Goal: Task Accomplishment & Management: Manage account settings

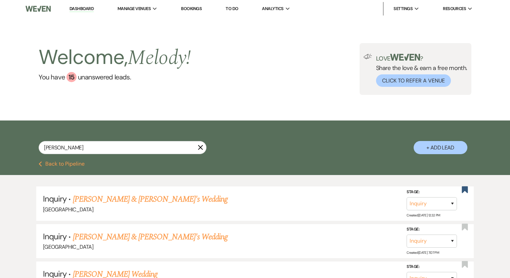
select select "8"
select select "4"
select select "8"
select select "5"
select select "8"
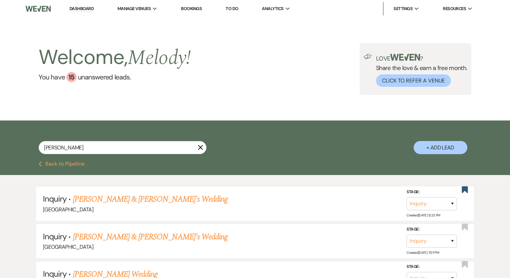
select select "5"
select select "8"
select select "5"
select select "6"
select select "8"
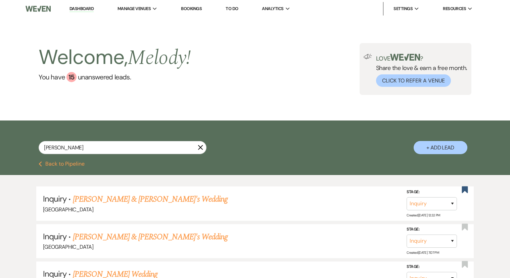
select select "5"
select select "8"
select select "5"
select select "8"
select select "5"
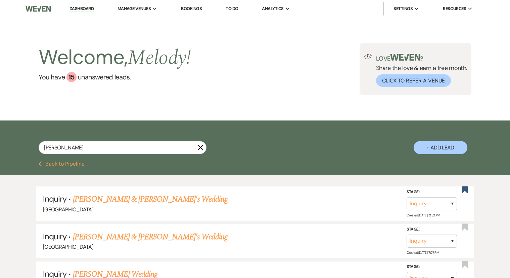
select select "8"
select select "5"
select select "8"
select select "5"
select select "8"
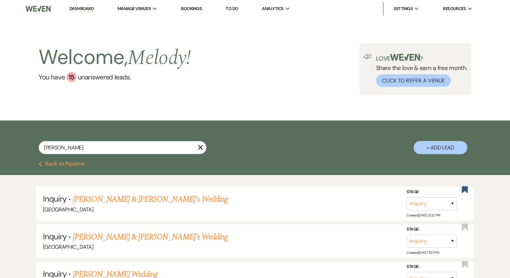
select select "5"
select select "8"
select select "5"
select select "8"
select select "5"
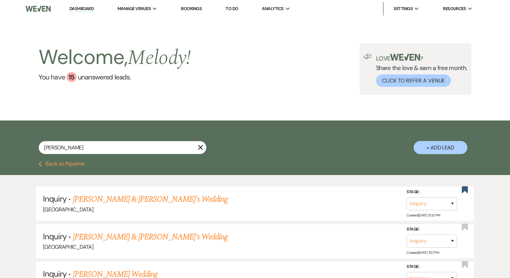
select select "8"
select select "5"
select select "8"
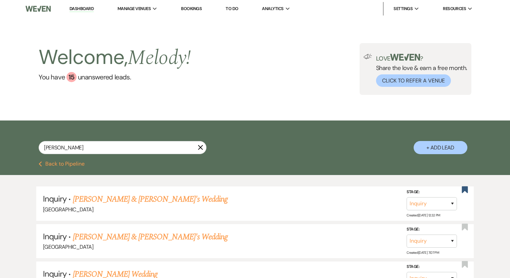
select select "5"
select select "8"
select select "4"
select select "8"
select select "5"
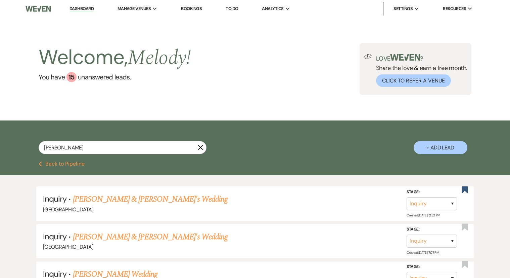
select select "8"
select select "5"
select select "8"
select select "5"
select select "8"
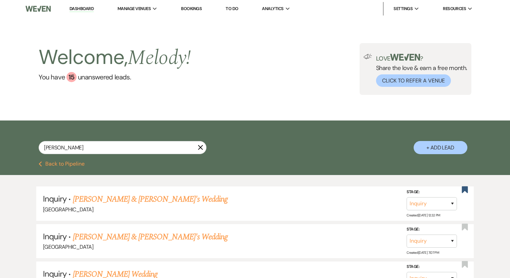
select select "5"
select select "8"
select select "1"
select select "8"
select select "5"
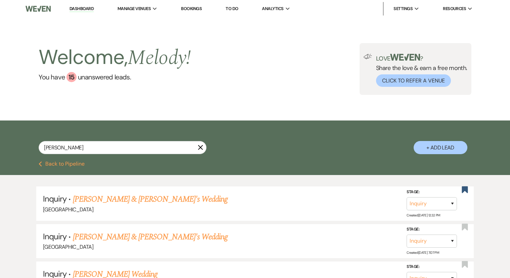
select select "8"
select select "5"
select select "8"
select select "5"
select select "8"
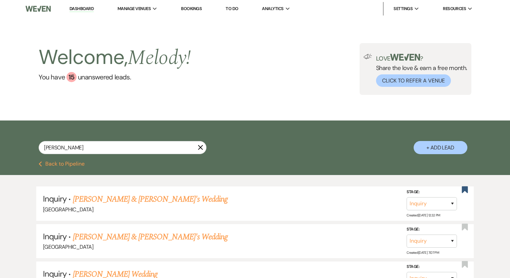
select select "5"
select select "8"
select select "5"
select select "8"
select select "6"
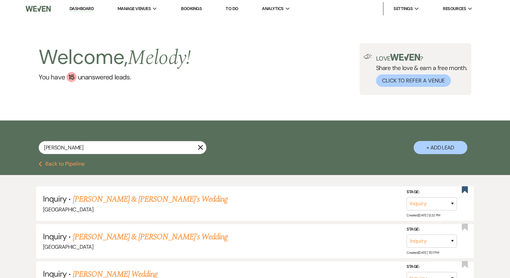
select select "8"
select select "5"
select select "8"
select select "5"
select select "8"
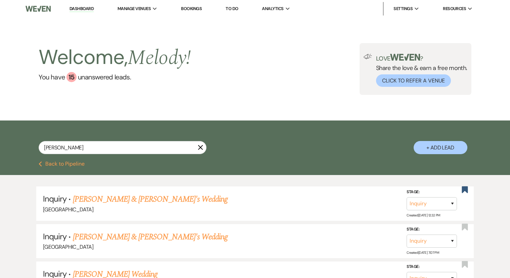
select select "5"
select select "8"
select select "5"
select select "8"
select select "5"
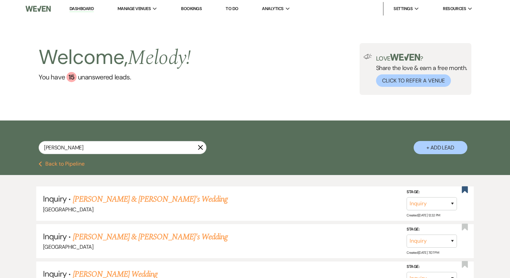
select select "8"
select select "5"
select select "8"
select select "5"
select select "8"
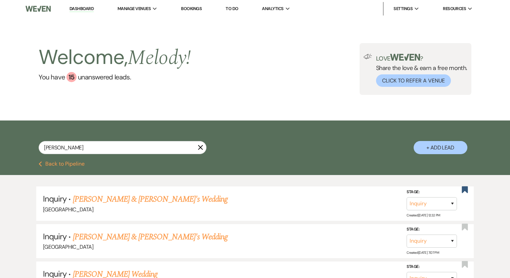
select select "5"
select select "8"
select select "5"
select select "8"
select select "5"
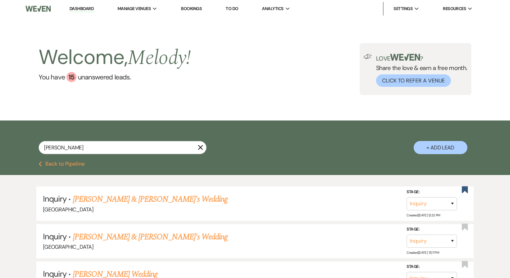
select select "8"
select select "1"
select select "8"
select select "5"
select select "8"
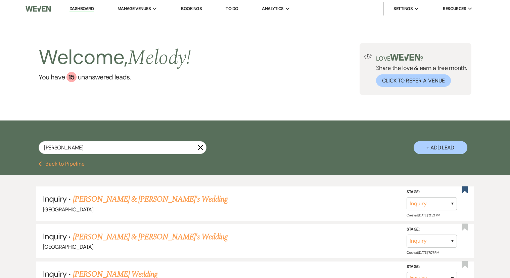
select select "8"
select select "5"
select select "8"
select select "5"
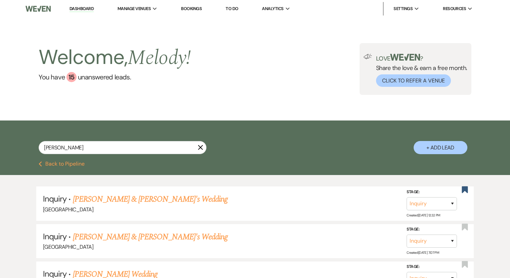
select select "8"
select select "6"
select select "8"
select select "5"
select select "8"
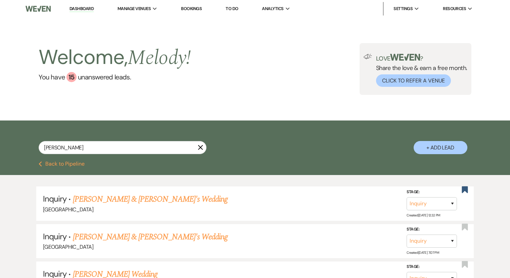
select select "8"
select select "5"
select select "8"
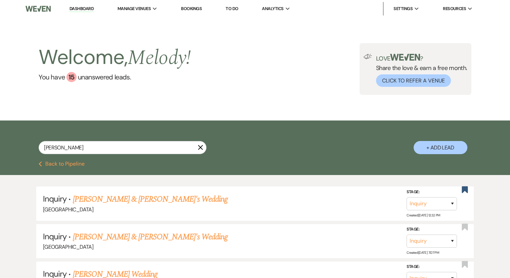
select select "8"
select select "5"
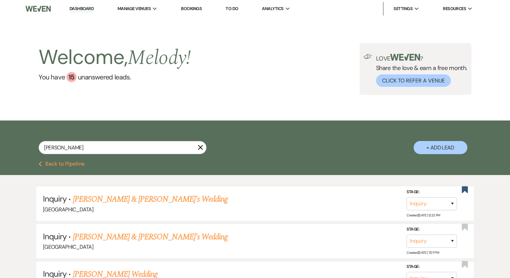
select select "8"
select select "5"
select select "8"
select select "5"
select select "8"
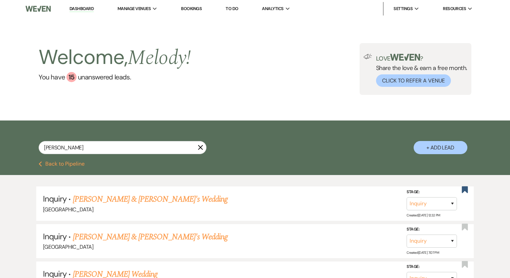
select select "5"
select select "8"
select select "5"
select select "8"
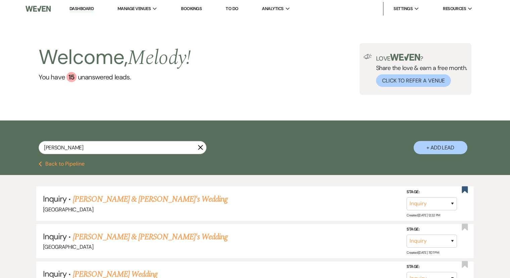
select select "5"
select select "8"
select select "5"
select select "8"
select select "5"
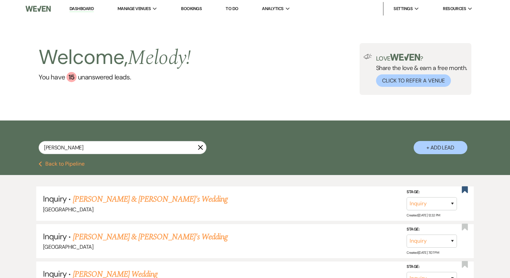
select select "8"
select select "5"
select select "8"
select select "5"
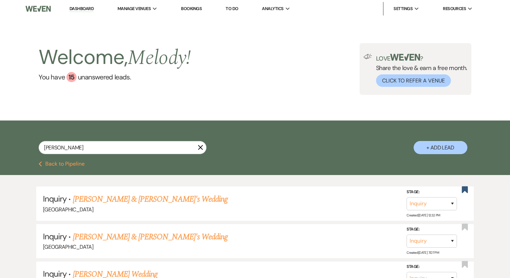
select select "8"
select select "5"
select select "8"
select select "5"
select select "8"
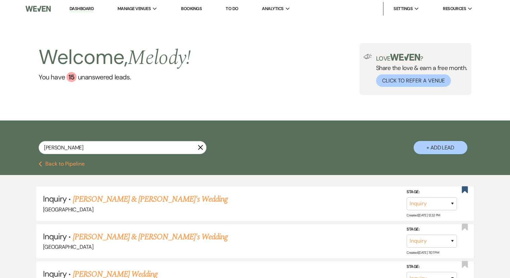
select select "5"
click at [85, 8] on link "Dashboard" at bounding box center [82, 9] width 24 height 6
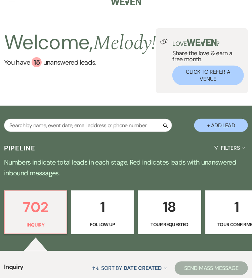
scroll to position [36, 0]
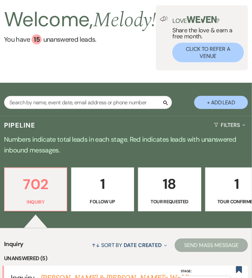
click at [215, 104] on button "+ Add Lead" at bounding box center [221, 102] width 54 height 13
select select "541"
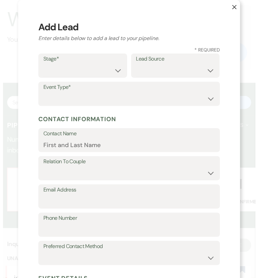
scroll to position [37, 0]
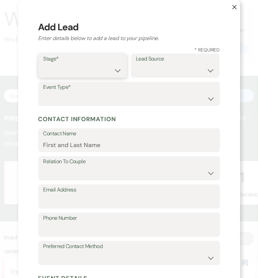
click at [82, 68] on select "Inquiry Follow Up Tour Requested Tour Confirmed Toured Proposal Sent Booked Lost" at bounding box center [82, 70] width 79 height 13
select select "1"
click at [43, 64] on select "Inquiry Follow Up Tour Requested Tour Confirmed Toured Proposal Sent Booked Lost" at bounding box center [82, 70] width 79 height 13
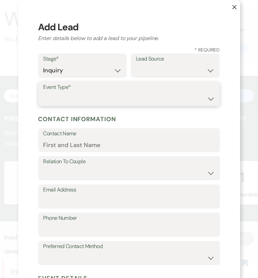
click at [92, 102] on select "Wedding Anniversary Party Baby Shower Bachelorette / Bachelor Party Birthday Pa…" at bounding box center [128, 98] width 171 height 13
select select "1"
click at [43, 92] on select "Wedding Anniversary Party Baby Shower Bachelorette / Bachelor Party Birthday Pa…" at bounding box center [128, 98] width 171 height 13
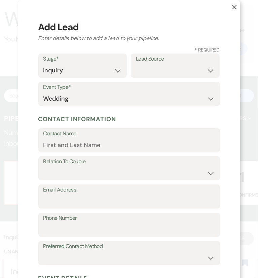
click at [228, 7] on button "X" at bounding box center [229, 10] width 22 height 21
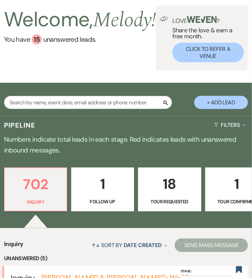
click at [231, 7] on div "Love ? Share the love & earn a free month. Click to Refer a Venue" at bounding box center [202, 37] width 92 height 65
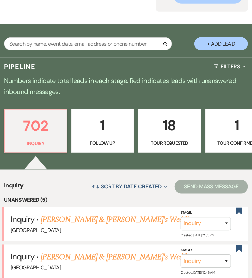
scroll to position [95, 0]
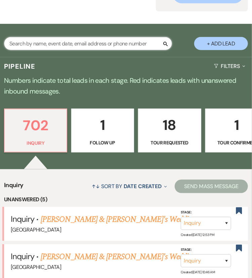
click at [73, 44] on input "text" at bounding box center [88, 43] width 168 height 13
paste input "[EMAIL_ADDRESS][DOMAIN_NAME]"
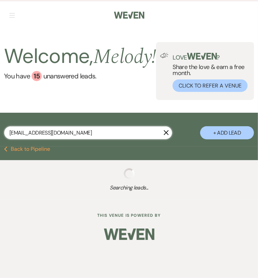
type input "[EMAIL_ADDRESS][DOMAIN_NAME]"
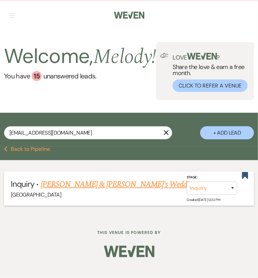
click at [93, 190] on link "[PERSON_NAME] & [PERSON_NAME]'s Wedding" at bounding box center [118, 184] width 155 height 12
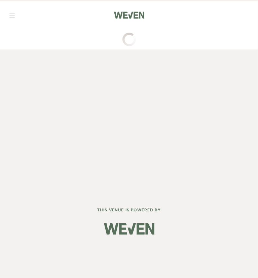
select select "2"
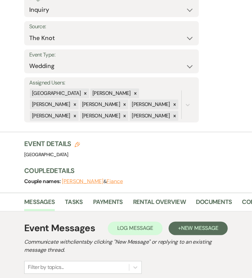
scroll to position [173, 0]
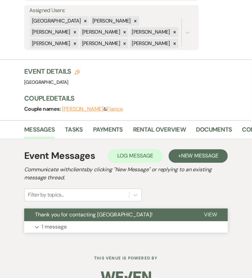
click at [157, 221] on button "Expand 1 message" at bounding box center [126, 226] width 204 height 11
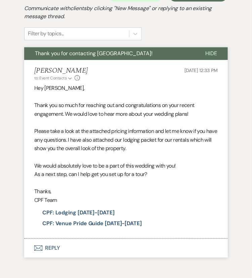
scroll to position [337, 0]
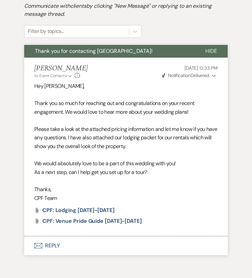
click at [145, 47] on span "Thank you for contacting [GEOGRAPHIC_DATA]!" at bounding box center [94, 50] width 118 height 7
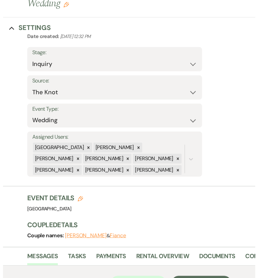
scroll to position [0, 0]
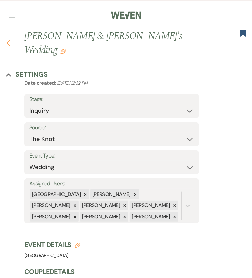
click at [7, 39] on icon "Previous" at bounding box center [8, 43] width 5 height 8
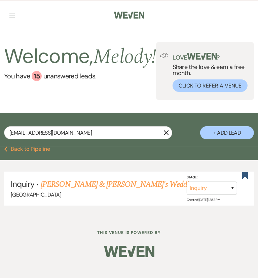
click at [168, 135] on icon "X" at bounding box center [165, 132] width 5 height 5
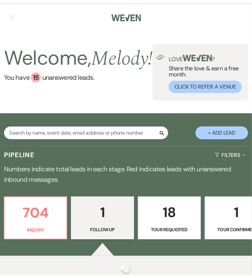
scroll to position [77, 0]
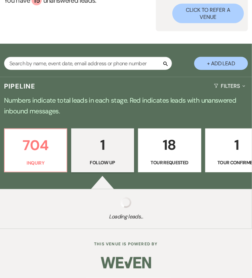
select select "9"
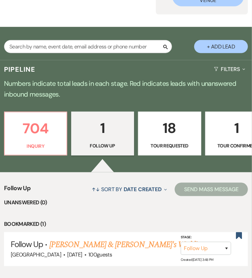
scroll to position [91, 0]
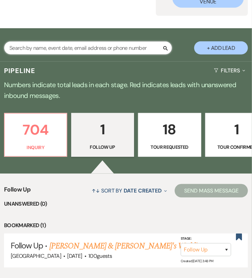
click at [95, 51] on input "text" at bounding box center [88, 47] width 168 height 13
paste input "[EMAIL_ADDRESS][DOMAIN_NAME]"
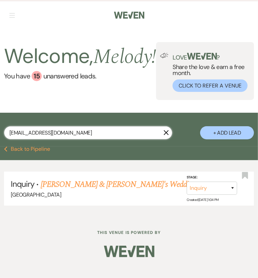
type input "[EMAIL_ADDRESS][DOMAIN_NAME]"
click at [165, 135] on use "button" at bounding box center [166, 132] width 5 height 5
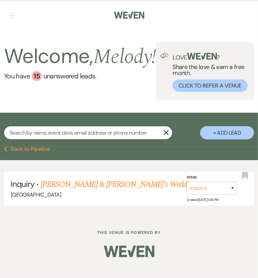
select select "9"
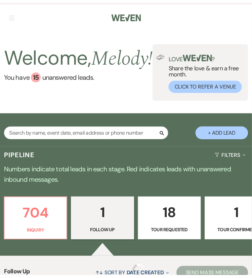
scroll to position [91, 0]
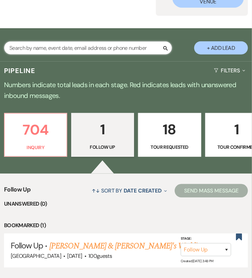
click at [125, 54] on input "text" at bounding box center [88, 47] width 168 height 13
paste input "[EMAIL_ADDRESS][DOMAIN_NAME]"
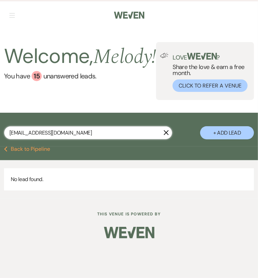
type input "[EMAIL_ADDRESS][DOMAIN_NAME]"
click at [226, 138] on button "+ Add Lead" at bounding box center [227, 132] width 54 height 13
select select "541"
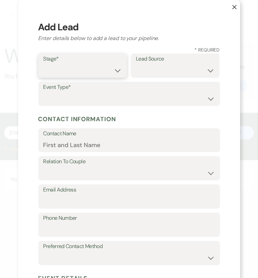
click at [68, 68] on select "Inquiry Follow Up Tour Requested Tour Confirmed Toured Proposal Sent Booked Lost" at bounding box center [82, 70] width 79 height 13
select select "1"
click at [43, 64] on select "Inquiry Follow Up Tour Requested Tour Confirmed Toured Proposal Sent Booked Lost" at bounding box center [82, 70] width 79 height 13
click at [166, 64] on select "Weven Venue Website Instagram Facebook Pinterest Google The Knot Wedding Wire H…" at bounding box center [175, 70] width 79 height 13
click at [207, 70] on select "Weven Venue Website Instagram Facebook Pinterest Google The Knot Wedding Wire H…" at bounding box center [175, 70] width 79 height 13
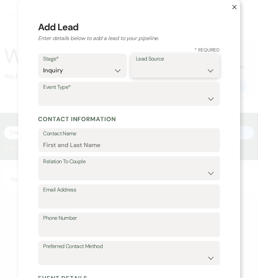
select select "6"
click at [136, 64] on select "Weven Venue Website Instagram Facebook Pinterest Google The Knot Wedding Wire H…" at bounding box center [175, 70] width 79 height 13
click at [147, 86] on label "Event Type*" at bounding box center [128, 87] width 171 height 10
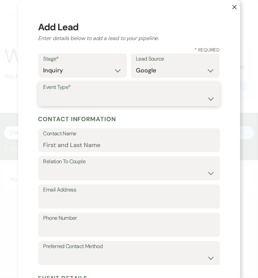
click at [149, 93] on select "Wedding Anniversary Party Baby Shower Bachelorette / Bachelor Party Birthday Pa…" at bounding box center [128, 98] width 171 height 13
select select "1"
click at [43, 92] on select "Wedding Anniversary Party Baby Shower Bachelorette / Bachelor Party Birthday Pa…" at bounding box center [128, 98] width 171 height 13
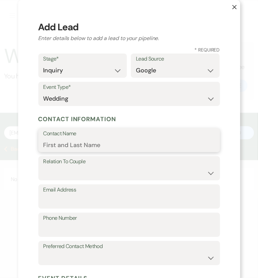
click at [120, 144] on input "Contact Name" at bounding box center [128, 144] width 171 height 13
click at [120, 140] on input "Contact Name" at bounding box center [128, 144] width 171 height 13
paste input "[PERSON_NAME]"
click at [49, 148] on input "[PERSON_NAME]" at bounding box center [128, 144] width 171 height 13
click at [82, 150] on input "[PERSON_NAME]" at bounding box center [128, 144] width 171 height 13
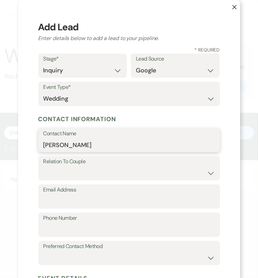
type input "[PERSON_NAME]"
click at [232, 7] on icon "X" at bounding box center [234, 7] width 5 height 5
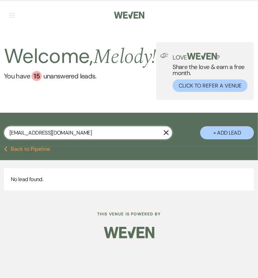
drag, startPoint x: 86, startPoint y: 142, endPoint x: 32, endPoint y: 140, distance: 53.8
click at [32, 139] on input "[EMAIL_ADDRESS][DOMAIN_NAME]" at bounding box center [88, 132] width 168 height 13
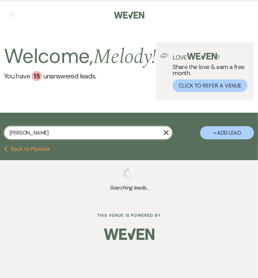
type input "[PERSON_NAME]"
select select "8"
select select "5"
select select "8"
select select "5"
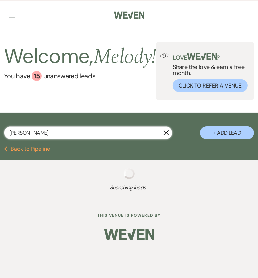
select select "8"
select select "5"
select select "8"
select select "5"
select select "8"
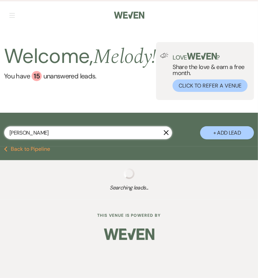
select select "5"
select select "8"
select select "5"
select select "8"
select select "5"
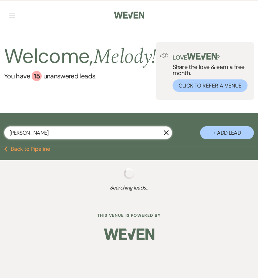
select select "8"
select select "5"
select select "8"
select select "5"
select select "8"
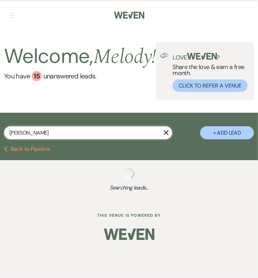
select select "5"
select select "8"
select select "5"
select select "8"
select select "5"
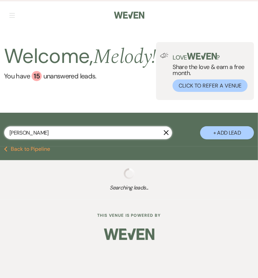
select select "8"
select select "5"
select select "8"
select select "5"
select select "8"
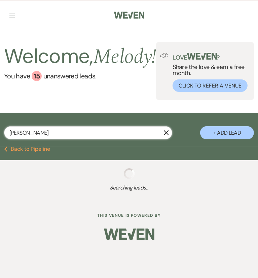
select select "5"
select select "8"
select select "5"
select select "8"
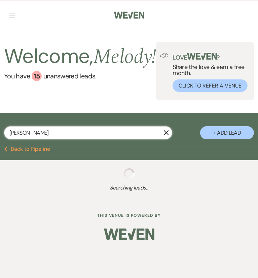
select select "8"
select select "4"
select select "8"
select select "6"
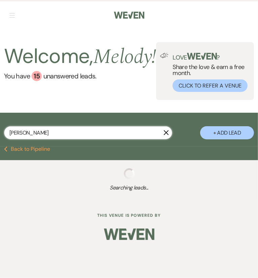
select select "8"
select select "5"
select select "8"
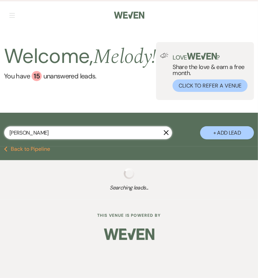
select select "1"
select select "8"
select select "5"
select select "8"
select select "5"
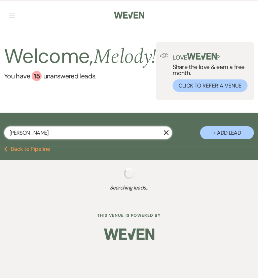
select select "8"
select select "5"
select select "8"
select select "5"
select select "8"
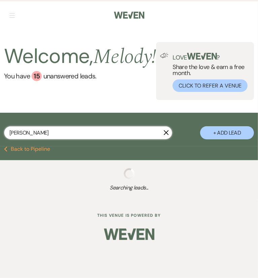
select select "5"
select select "8"
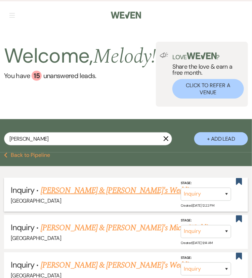
click at [96, 196] on link "[PERSON_NAME] & [PERSON_NAME]'s Wedding" at bounding box center [118, 190] width 155 height 12
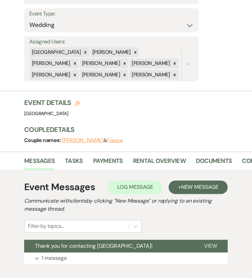
scroll to position [138, 0]
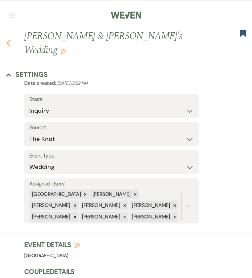
click at [10, 39] on use "button" at bounding box center [8, 42] width 4 height 7
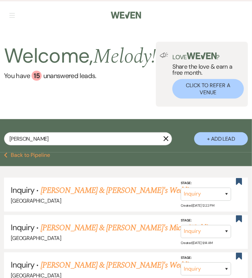
click at [233, 138] on button "+ Add Lead" at bounding box center [221, 138] width 54 height 13
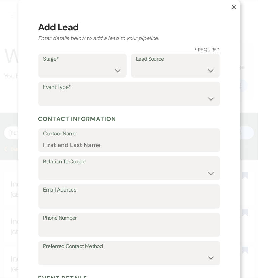
click at [64, 62] on label "Stage*" at bounding box center [82, 59] width 79 height 10
click at [113, 66] on select "Inquiry Follow Up Tour Requested Tour Confirmed Toured Proposal Sent Booked Lost" at bounding box center [82, 70] width 79 height 13
click at [43, 64] on select "Inquiry Follow Up Tour Requested Tour Confirmed Toured Proposal Sent Booked Lost" at bounding box center [82, 70] width 79 height 13
click at [113, 70] on select "Inquiry Follow Up Tour Requested Tour Confirmed Toured Proposal Sent Booked Lost" at bounding box center [82, 70] width 79 height 13
click at [43, 64] on select "Inquiry Follow Up Tour Requested Tour Confirmed Toured Proposal Sent Booked Lost" at bounding box center [82, 70] width 79 height 13
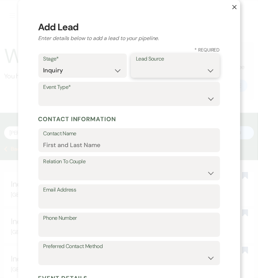
click at [154, 68] on select "Weven Venue Website Instagram Facebook Pinterest Google The Knot Wedding Wire H…" at bounding box center [175, 70] width 79 height 13
click at [136, 64] on select "Weven Venue Website Instagram Facebook Pinterest Google The Knot Wedding Wire H…" at bounding box center [175, 70] width 79 height 13
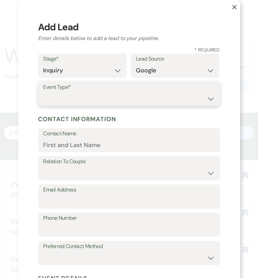
click at [121, 103] on select "Wedding Anniversary Party Baby Shower Bachelorette / Bachelor Party Birthday Pa…" at bounding box center [128, 98] width 171 height 13
click at [43, 92] on select "Wedding Anniversary Party Baby Shower Bachelorette / Bachelor Party Birthday Pa…" at bounding box center [128, 98] width 171 height 13
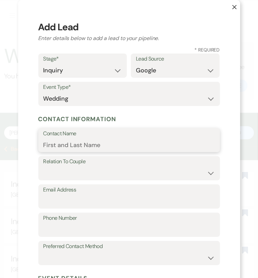
click at [112, 140] on input "Contact Name" at bounding box center [128, 144] width 171 height 13
paste input "[PERSON_NAME]"
click at [53, 149] on input "[PERSON_NAME]" at bounding box center [128, 144] width 171 height 13
click at [98, 149] on input "[PERSON_NAME]" at bounding box center [128, 144] width 171 height 13
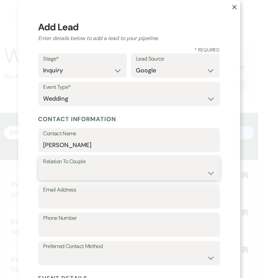
click at [97, 170] on select "Couple Planner Parent of Couple Family Member Friend Other" at bounding box center [128, 172] width 171 height 13
click at [43, 166] on select "Couple Planner Parent of Couple Family Member Friend Other" at bounding box center [128, 172] width 171 height 13
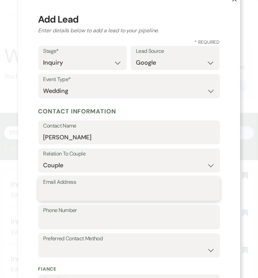
click at [155, 190] on input "Email Address" at bounding box center [128, 193] width 171 height 13
click at [142, 190] on input "Email Address" at bounding box center [128, 193] width 171 height 13
paste input "[EMAIL_ADDRESS][DOMAIN_NAME]"
click at [50, 194] on input "[EMAIL_ADDRESS][DOMAIN_NAME]" at bounding box center [128, 193] width 171 height 13
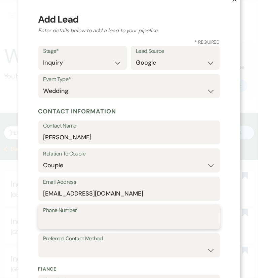
click at [54, 221] on input "Phone Number" at bounding box center [128, 221] width 171 height 13
click at [190, 209] on label "Phone Number" at bounding box center [128, 210] width 171 height 10
click at [190, 215] on input "Phone Number" at bounding box center [128, 221] width 171 height 13
paste input "8646503795"
click at [51, 219] on input "8646503795" at bounding box center [128, 221] width 171 height 13
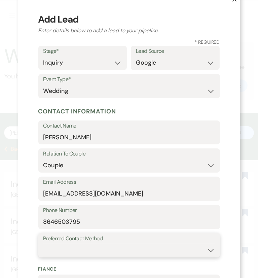
click at [80, 245] on select "Email Phone Text" at bounding box center [128, 249] width 171 height 13
click at [43, 243] on select "Email Phone Text" at bounding box center [128, 249] width 171 height 13
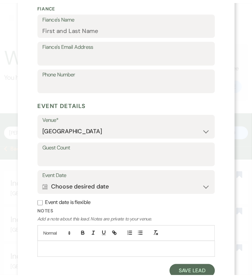
scroll to position [292, 0]
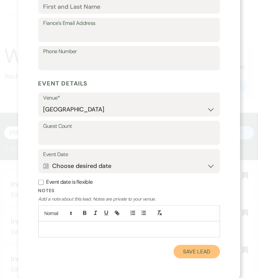
click at [181, 250] on button "Save Lead" at bounding box center [196, 251] width 46 height 13
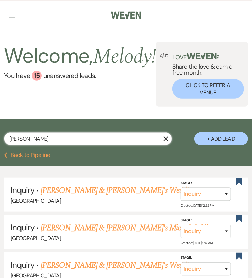
click at [108, 141] on input "[PERSON_NAME]" at bounding box center [88, 138] width 168 height 13
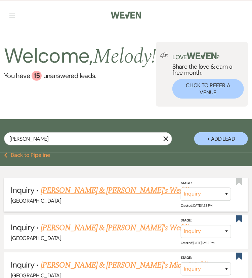
click at [109, 190] on link "[PERSON_NAME] & [PERSON_NAME]'s Wedding" at bounding box center [118, 190] width 155 height 12
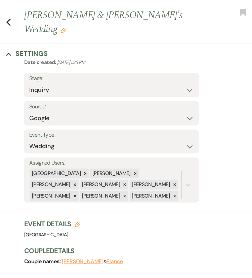
scroll to position [21, 0]
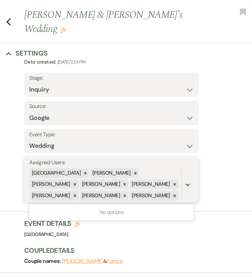
click at [188, 181] on icon at bounding box center [188, 184] width 7 height 7
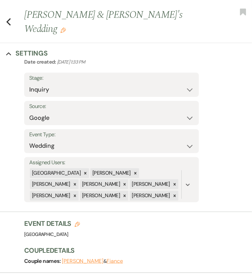
click at [211, 171] on div "Settings Date created: [DATE] 1:33 PM Stage: Inquiry Follow Up Tour Requested T…" at bounding box center [126, 130] width 204 height 144
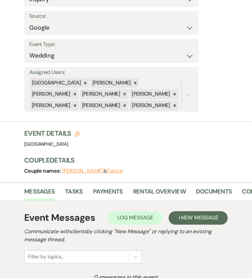
scroll to position [114, 0]
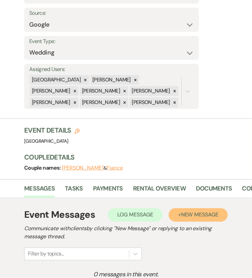
click at [199, 211] on span "New Message" at bounding box center [199, 214] width 37 height 7
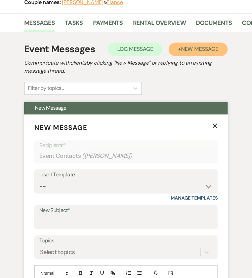
scroll to position [285, 0]
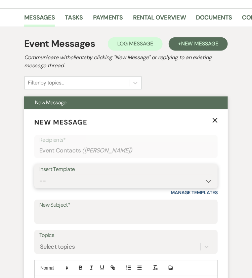
click at [187, 174] on select "-- Weven Planning Portal Introduction (Booked Events) Congratulations on choosi…" at bounding box center [125, 180] width 173 height 13
click at [39, 174] on select "-- Weven Planning Portal Introduction (Booked Events) Congratulations on choosi…" at bounding box center [125, 180] width 173 height 13
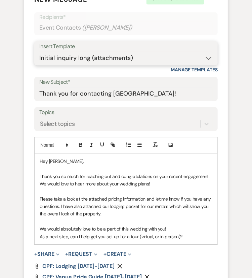
scroll to position [408, 0]
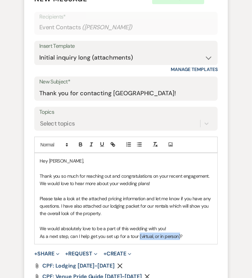
drag, startPoint x: 138, startPoint y: 223, endPoint x: 179, endPoint y: 224, distance: 40.3
click at [179, 232] on p "As a next step, can I help get you set up for a tour (virtual, or in person)?" at bounding box center [126, 235] width 173 height 7
click at [179, 232] on p "As a next step, can I help get you set up for a tour?" at bounding box center [126, 235] width 173 height 7
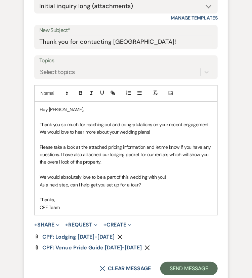
scroll to position [468, 0]
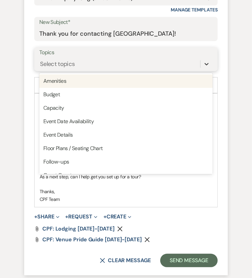
click at [207, 60] on icon at bounding box center [206, 63] width 7 height 7
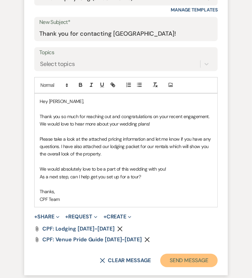
click at [190, 253] on button "Send Message" at bounding box center [188, 259] width 57 height 13
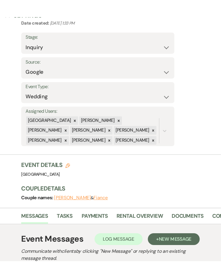
scroll to position [0, 0]
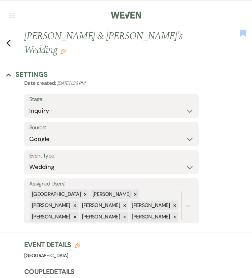
click at [243, 35] on use "button" at bounding box center [243, 33] width 6 height 7
click at [9, 39] on use "button" at bounding box center [8, 42] width 4 height 7
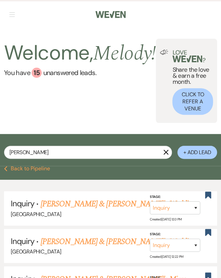
click at [166, 149] on icon "X" at bounding box center [165, 151] width 5 height 5
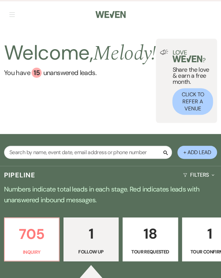
scroll to position [91, 0]
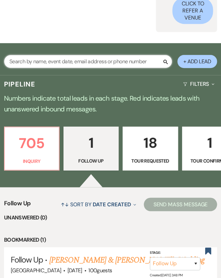
click at [140, 55] on input "text" at bounding box center [88, 61] width 168 height 13
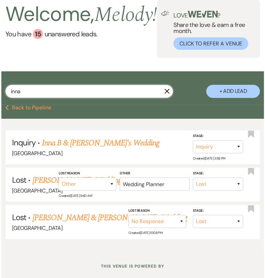
scroll to position [43, 0]
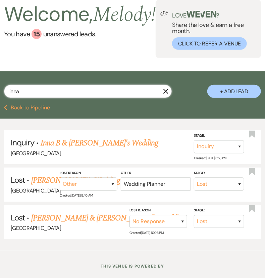
click at [138, 98] on input "inna" at bounding box center [88, 91] width 168 height 13
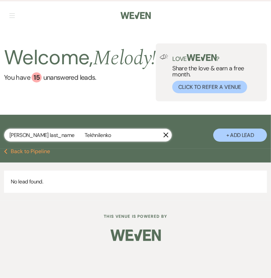
drag, startPoint x: 53, startPoint y: 146, endPoint x: 19, endPoint y: 146, distance: 33.3
click at [19, 141] on input "[PERSON_NAME] last_name Tekhnilenko" at bounding box center [88, 134] width 168 height 13
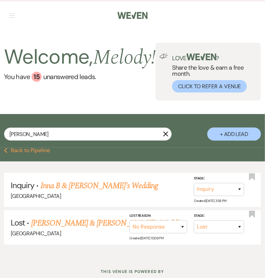
click at [86, 161] on div "Previous Back to Pipeline" at bounding box center [132, 155] width 265 height 14
click at [214, 196] on select "Inquiry Follow Up Tour Requested Tour Confirmed Toured Proposal Sent Booked Lost" at bounding box center [219, 189] width 50 height 13
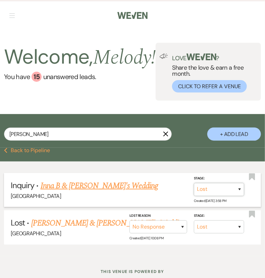
click at [194, 192] on select "Inquiry Follow Up Tour Requested Tour Confirmed Toured Proposal Sent Booked Lost" at bounding box center [219, 189] width 50 height 13
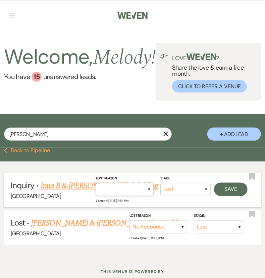
click at [117, 196] on select "Booked Elsewhere Budget Date Unavailable No Response Not a Good Match Capacity …" at bounding box center [125, 189] width 58 height 13
click at [96, 192] on select "Booked Elsewhere Budget Date Unavailable No Response Not a Good Match Capacity …" at bounding box center [125, 189] width 58 height 13
click at [233, 196] on button "Save" at bounding box center [231, 188] width 34 height 13
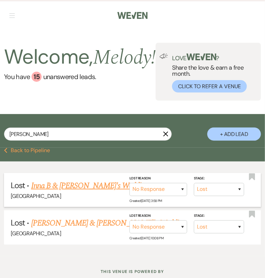
click at [244, 140] on button "+ Add Lead" at bounding box center [235, 133] width 54 height 13
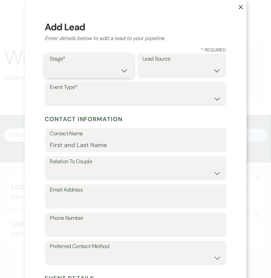
click at [108, 71] on select "Inquiry Follow Up Tour Requested Tour Confirmed Toured Proposal Sent Booked Lost" at bounding box center [89, 70] width 79 height 13
click at [50, 64] on select "Inquiry Follow Up Tour Requested Tour Confirmed Toured Proposal Sent Booked Lost" at bounding box center [89, 70] width 79 height 13
click at [165, 73] on select "Weven Venue Website Instagram Facebook Pinterest Google The Knot Wedding Wire H…" at bounding box center [181, 70] width 79 height 13
click at [196, 60] on label "Lead Source" at bounding box center [181, 59] width 79 height 10
click at [214, 68] on select "Weven Venue Website Instagram Facebook Pinterest Google The Knot Wedding Wire H…" at bounding box center [181, 70] width 79 height 13
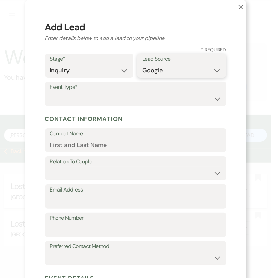
click at [142, 64] on select "Weven Venue Website Instagram Facebook Pinterest Google The Knot Wedding Wire H…" at bounding box center [181, 70] width 79 height 13
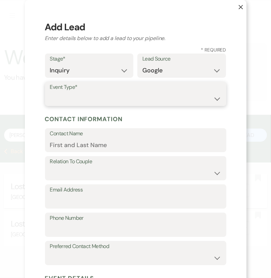
click at [175, 96] on select "Wedding Anniversary Party Baby Shower Bachelorette / Bachelor Party Birthday Pa…" at bounding box center [135, 98] width 171 height 13
click at [50, 92] on select "Wedding Anniversary Party Baby Shower Bachelorette / Bachelor Party Birthday Pa…" at bounding box center [135, 98] width 171 height 13
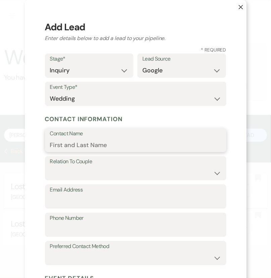
click at [161, 140] on input "Contact Name" at bounding box center [135, 144] width 171 height 13
paste input "[PERSON_NAME] last_name Tekhnilenko"
click at [161, 140] on input "[PERSON_NAME] last_name Tekhnilenko" at bounding box center [135, 144] width 171 height 13
click at [58, 144] on input "[PERSON_NAME] last_name Tekhnilenko" at bounding box center [135, 144] width 171 height 13
drag, startPoint x: 95, startPoint y: 145, endPoint x: 63, endPoint y: 145, distance: 32.9
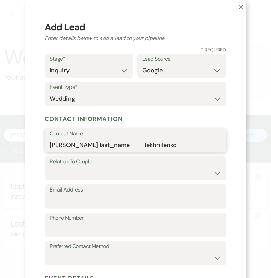
click at [63, 145] on input "[PERSON_NAME] last_name Tekhnilenko" at bounding box center [135, 144] width 171 height 13
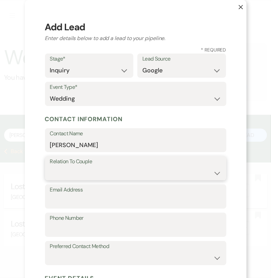
click at [71, 168] on select "Couple Planner Parent of Couple Family Member Friend Other" at bounding box center [135, 172] width 171 height 13
click at [50, 166] on select "Couple Planner Parent of Couple Family Member Friend Other" at bounding box center [135, 172] width 171 height 13
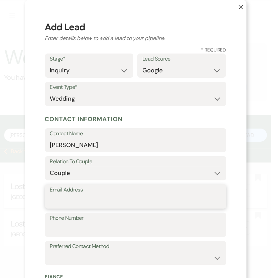
click at [152, 200] on input "Email Address" at bounding box center [135, 201] width 171 height 13
paste input "[EMAIL_ADDRESS][DOMAIN_NAME]"
click at [55, 200] on input "[EMAIL_ADDRESS][DOMAIN_NAME]" at bounding box center [135, 201] width 171 height 13
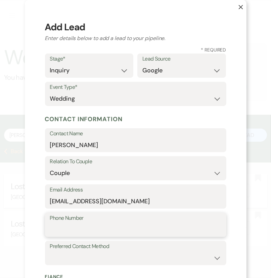
click at [88, 227] on input "Phone Number" at bounding box center [135, 229] width 171 height 13
click at [200, 226] on input "Phone Number" at bounding box center [135, 229] width 171 height 13
paste input "8286208271"
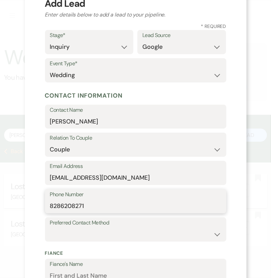
scroll to position [47, 0]
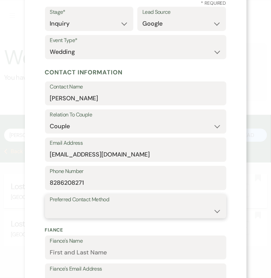
drag, startPoint x: 157, startPoint y: 206, endPoint x: 153, endPoint y: 211, distance: 6.1
click at [153, 211] on select "Email Phone Text" at bounding box center [135, 210] width 171 height 13
click at [50, 204] on select "Email Phone Text" at bounding box center [135, 210] width 171 height 13
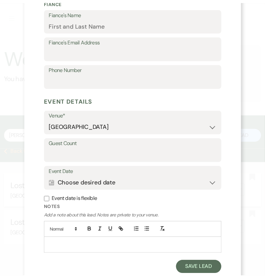
scroll to position [292, 0]
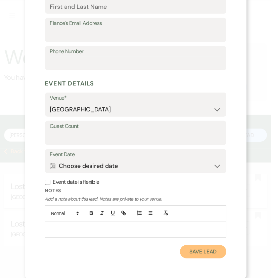
click at [212, 257] on button "Save Lead" at bounding box center [203, 251] width 46 height 13
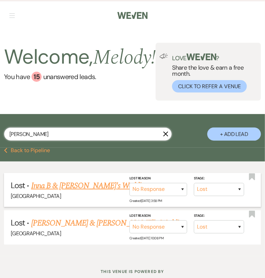
click at [123, 140] on input "[PERSON_NAME]" at bounding box center [88, 133] width 168 height 13
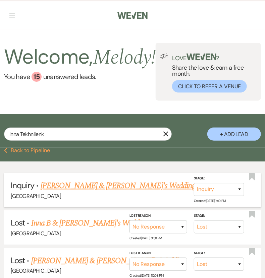
click at [132, 192] on link "[PERSON_NAME] & [PERSON_NAME]'s Wedding" at bounding box center [118, 185] width 155 height 12
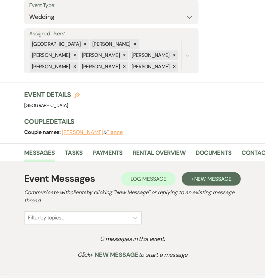
scroll to position [159, 0]
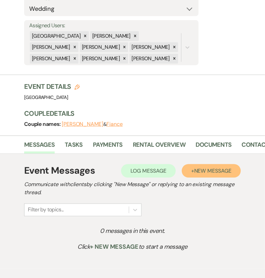
click at [232, 167] on span "New Message" at bounding box center [213, 170] width 37 height 7
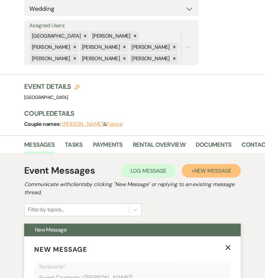
scroll to position [242, 0]
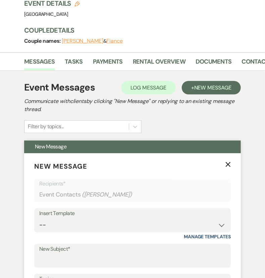
click at [135, 209] on div "Insert Template" at bounding box center [132, 214] width 187 height 10
click at [137, 218] on select "-- Weven Planning Portal Introduction (Booked Events) Congratulations on choosi…" at bounding box center [132, 224] width 187 height 13
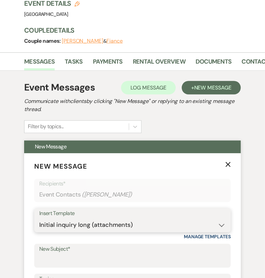
click at [39, 218] on select "-- Weven Planning Portal Introduction (Booked Events) Congratulations on choosi…" at bounding box center [132, 224] width 187 height 13
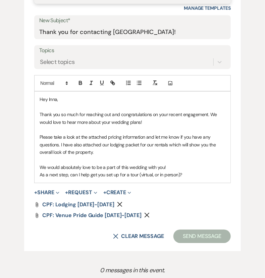
scroll to position [473, 0]
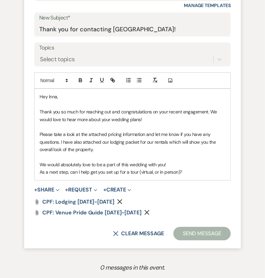
click at [186, 168] on p "As a next step, can I help get you set up for a tour (virtual, or in person)?" at bounding box center [133, 171] width 186 height 7
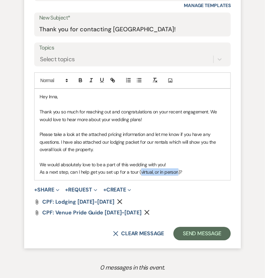
drag, startPoint x: 178, startPoint y: 156, endPoint x: 141, endPoint y: 158, distance: 37.0
click at [141, 168] on p "As a next step, can I help get you set up for a tour (virtual, or in person)?" at bounding box center [133, 171] width 186 height 7
click at [163, 168] on p "As a next step, can I help get you set up for a tour?" at bounding box center [133, 171] width 186 height 7
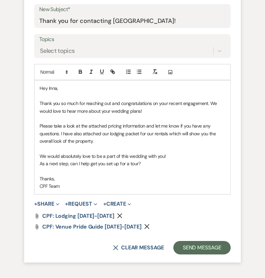
scroll to position [486, 0]
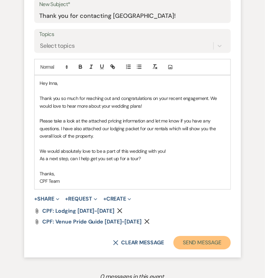
click at [203, 236] on button "Send Message" at bounding box center [202, 242] width 57 height 13
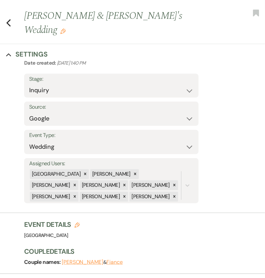
scroll to position [0, 0]
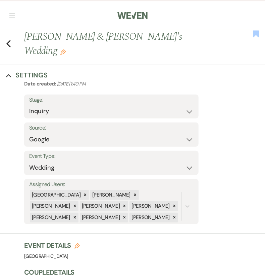
click at [254, 34] on use "button" at bounding box center [257, 33] width 6 height 7
click at [7, 40] on use "button" at bounding box center [8, 43] width 4 height 7
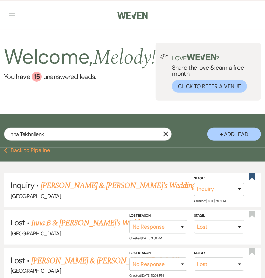
click at [167, 136] on use "button" at bounding box center [166, 133] width 5 height 5
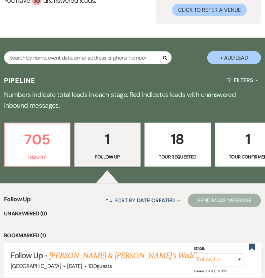
scroll to position [76, 0]
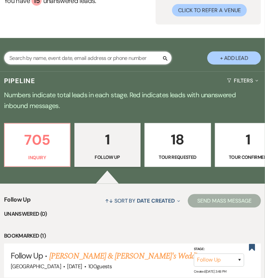
click at [123, 65] on input "text" at bounding box center [88, 57] width 168 height 13
click at [137, 65] on input "text" at bounding box center [88, 57] width 168 height 13
paste input "[PERSON_NAME] last_name [PERSON_NAME]"
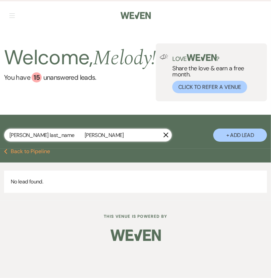
click at [57, 141] on input "[PERSON_NAME] last_name [PERSON_NAME]" at bounding box center [88, 134] width 168 height 13
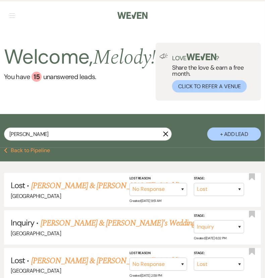
click at [247, 140] on button "+ Add Lead" at bounding box center [235, 133] width 54 height 13
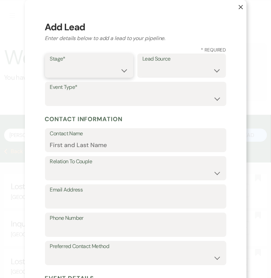
click at [109, 69] on select "Inquiry Follow Up Tour Requested Tour Confirmed Toured Proposal Sent Booked Lost" at bounding box center [89, 70] width 79 height 13
click at [50, 64] on select "Inquiry Follow Up Tour Requested Tour Confirmed Toured Proposal Sent Booked Lost" at bounding box center [89, 70] width 79 height 13
click at [156, 74] on select "Weven Venue Website Instagram Facebook Pinterest Google The Knot Wedding Wire H…" at bounding box center [181, 70] width 79 height 13
click at [142, 64] on select "Weven Venue Website Instagram Facebook Pinterest Google The Knot Wedding Wire H…" at bounding box center [181, 70] width 79 height 13
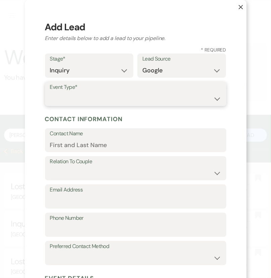
click at [148, 101] on select "Wedding Anniversary Party Baby Shower Bachelorette / Bachelor Party Birthday Pa…" at bounding box center [135, 98] width 171 height 13
click at [50, 92] on select "Wedding Anniversary Party Baby Shower Bachelorette / Bachelor Party Birthday Pa…" at bounding box center [135, 98] width 171 height 13
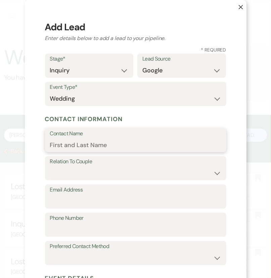
click at [130, 147] on input "Contact Name" at bounding box center [135, 144] width 171 height 13
paste input "[PERSON_NAME] last_name [PERSON_NAME]"
drag, startPoint x: 110, startPoint y: 146, endPoint x: 71, endPoint y: 143, distance: 39.4
click at [71, 143] on input "[PERSON_NAME] last_name [PERSON_NAME]" at bounding box center [135, 144] width 171 height 13
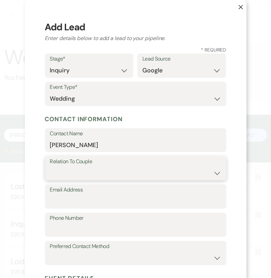
click at [142, 170] on select "Couple Planner Parent of Couple Family Member Friend Other" at bounding box center [135, 172] width 171 height 13
click at [50, 166] on select "Couple Planner Parent of Couple Family Member Friend Other" at bounding box center [135, 172] width 171 height 13
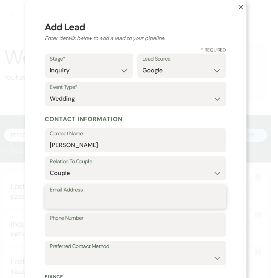
click at [161, 197] on input "Email Address" at bounding box center [135, 201] width 171 height 13
paste input "[EMAIL_ADDRESS][DOMAIN_NAME]"
click at [55, 202] on input "[EMAIL_ADDRESS][DOMAIN_NAME]" at bounding box center [135, 201] width 171 height 13
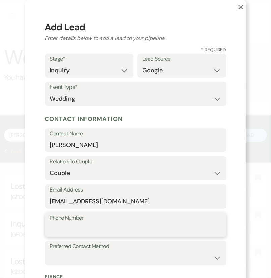
click at [85, 227] on input "Phone Number" at bounding box center [135, 229] width 171 height 13
click at [129, 224] on input "Phone Number" at bounding box center [135, 229] width 171 height 13
paste input "9802972723"
click at [55, 232] on input "9802972723" at bounding box center [135, 229] width 171 height 13
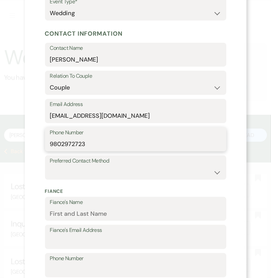
scroll to position [88, 0]
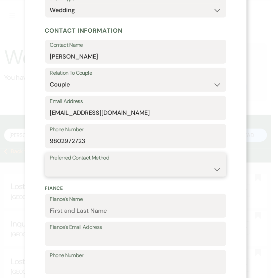
click at [84, 169] on select "Email Phone Text" at bounding box center [135, 169] width 171 height 13
click at [50, 163] on select "Email Phone Text" at bounding box center [135, 169] width 171 height 13
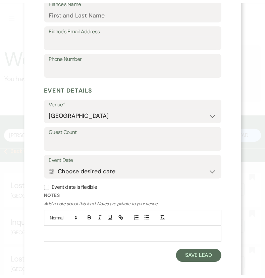
scroll to position [292, 0]
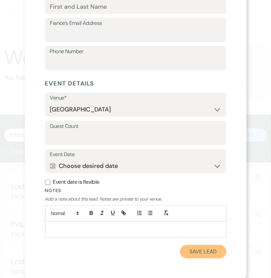
click at [208, 253] on button "Save Lead" at bounding box center [203, 251] width 46 height 13
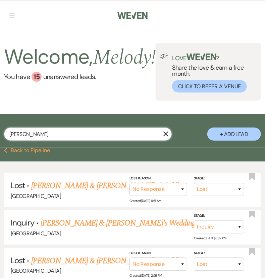
click at [98, 140] on input "[PERSON_NAME]" at bounding box center [88, 133] width 168 height 13
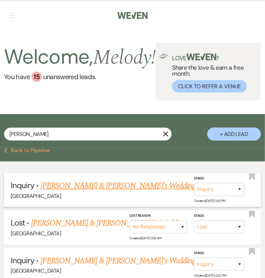
click at [90, 192] on link "[PERSON_NAME] & [PERSON_NAME]'s Wedding" at bounding box center [118, 185] width 155 height 12
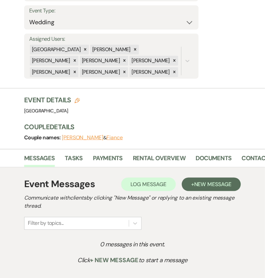
scroll to position [152, 0]
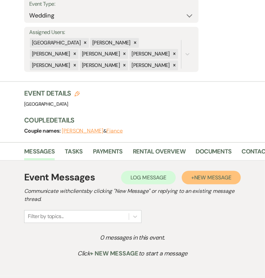
click at [207, 174] on span "New Message" at bounding box center [213, 177] width 37 height 7
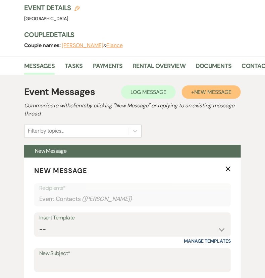
scroll to position [254, 0]
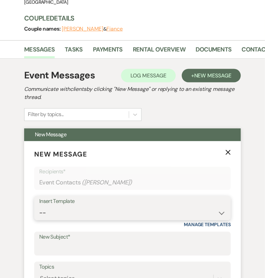
click at [164, 206] on select "-- Weven Planning Portal Introduction (Booked Events) Congratulations on choosi…" at bounding box center [132, 212] width 187 height 13
click at [39, 206] on select "-- Weven Planning Portal Introduction (Booked Events) Congratulations on choosi…" at bounding box center [132, 212] width 187 height 13
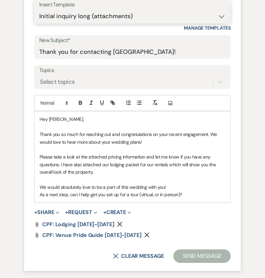
scroll to position [450, 0]
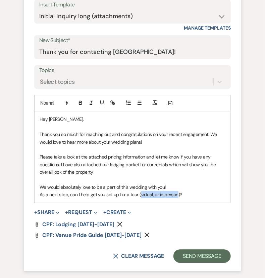
drag, startPoint x: 178, startPoint y: 180, endPoint x: 141, endPoint y: 180, distance: 37.3
click at [141, 191] on p "As a next step, can I help get you set up for a tour (virtual, or in person)?" at bounding box center [133, 194] width 186 height 7
click at [141, 191] on p "As a next step, can I help get you set up for a tour?" at bounding box center [133, 194] width 186 height 7
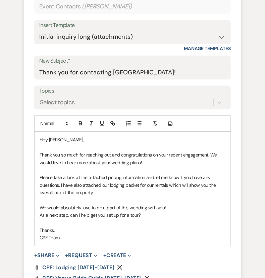
scroll to position [438, 0]
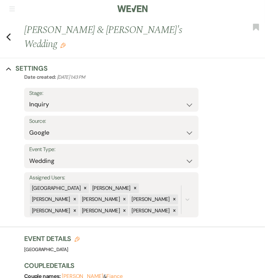
scroll to position [0, 0]
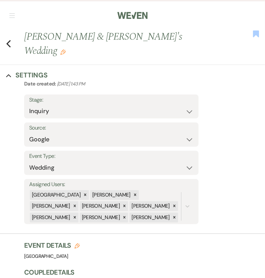
click at [254, 35] on use "button" at bounding box center [257, 33] width 6 height 7
click at [8, 40] on icon "Previous" at bounding box center [8, 44] width 5 height 8
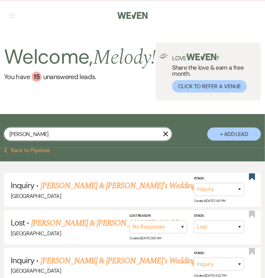
click at [56, 140] on input "[PERSON_NAME]" at bounding box center [88, 133] width 168 height 13
click at [166, 136] on icon "X" at bounding box center [165, 133] width 5 height 5
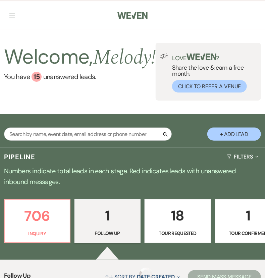
scroll to position [76, 0]
